Goal: Navigation & Orientation: Go to known website

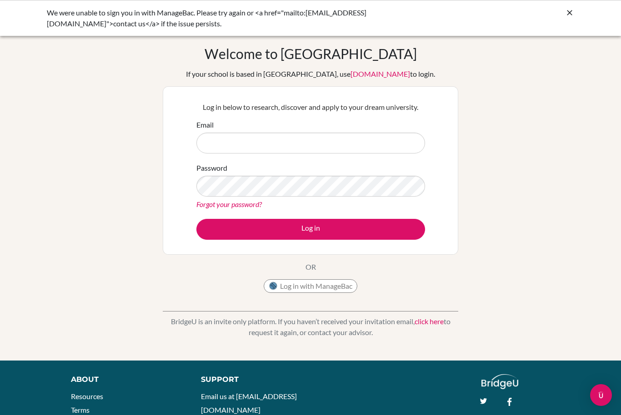
click at [308, 153] on input "Email" at bounding box center [310, 143] width 229 height 21
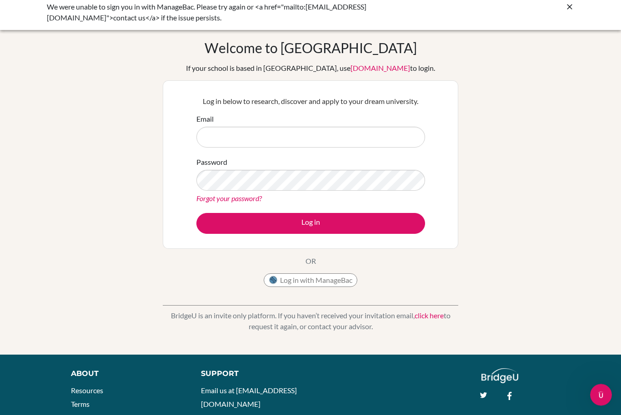
click at [352, 164] on div "Password Forgot your password?" at bounding box center [310, 180] width 229 height 47
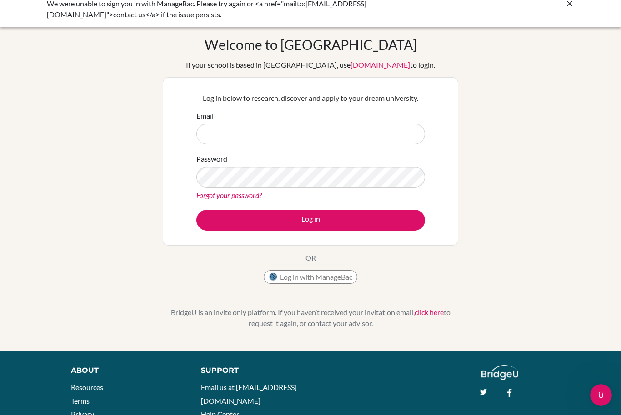
scroll to position [6, 0]
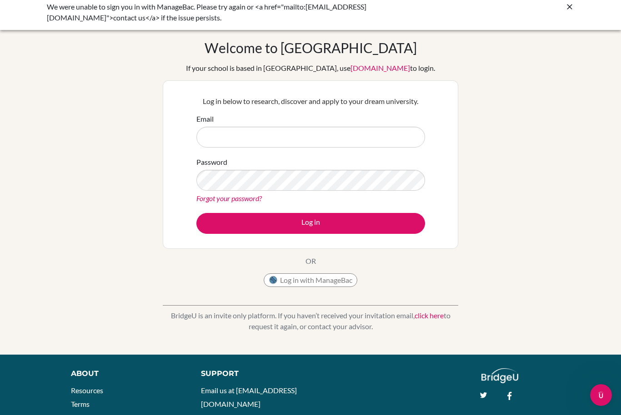
click at [572, 9] on icon at bounding box center [569, 6] width 9 height 9
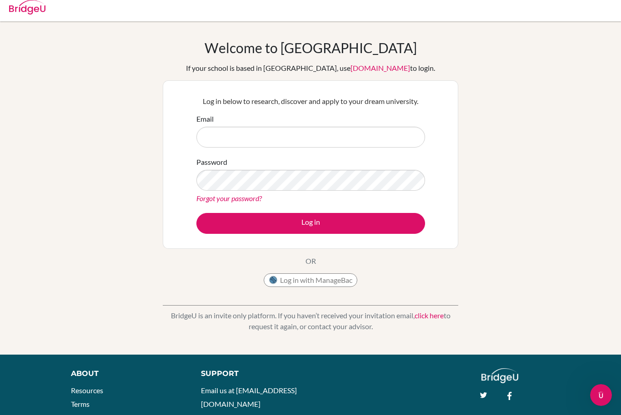
click at [37, 13] on img at bounding box center [27, 7] width 36 height 15
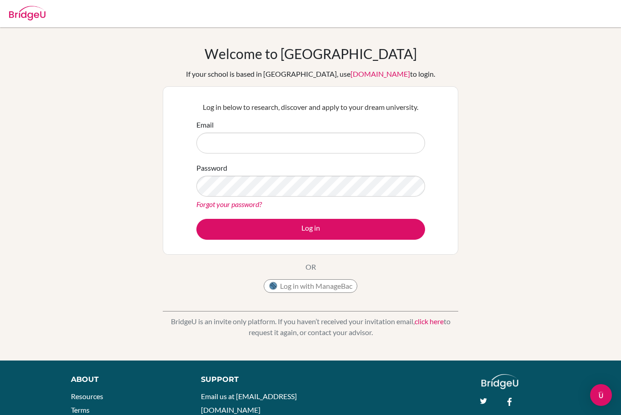
click at [20, 19] on img at bounding box center [27, 13] width 36 height 15
